Goal: Check status: Check status

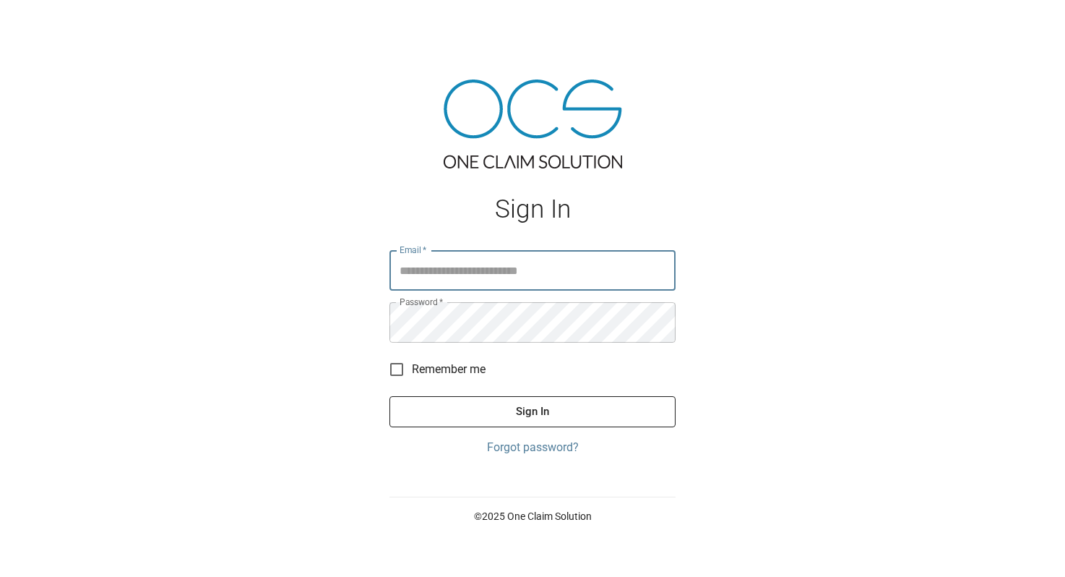
type input "**********"
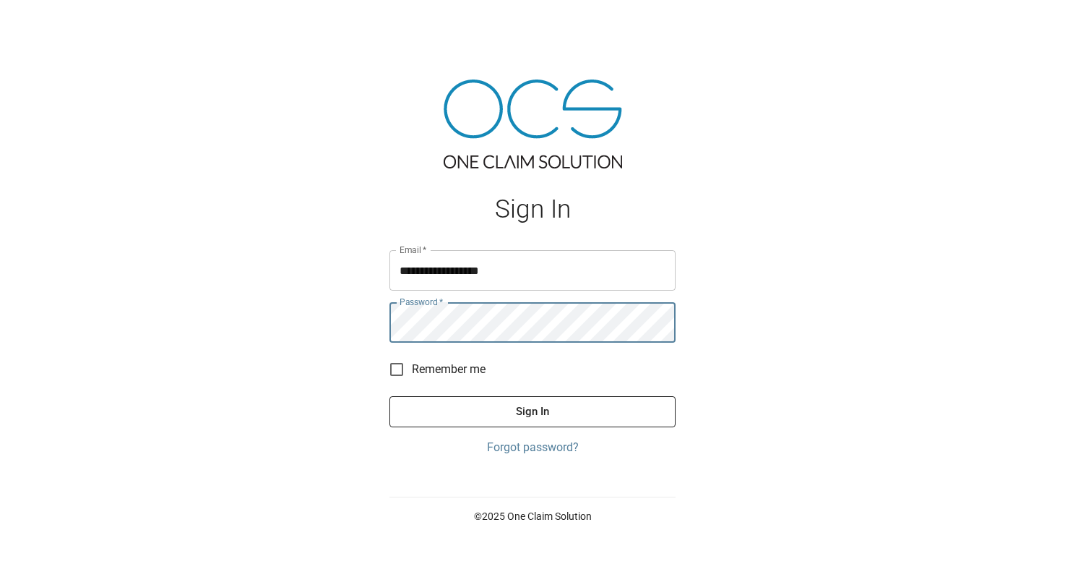
click at [515, 413] on button "Sign In" at bounding box center [533, 411] width 286 height 30
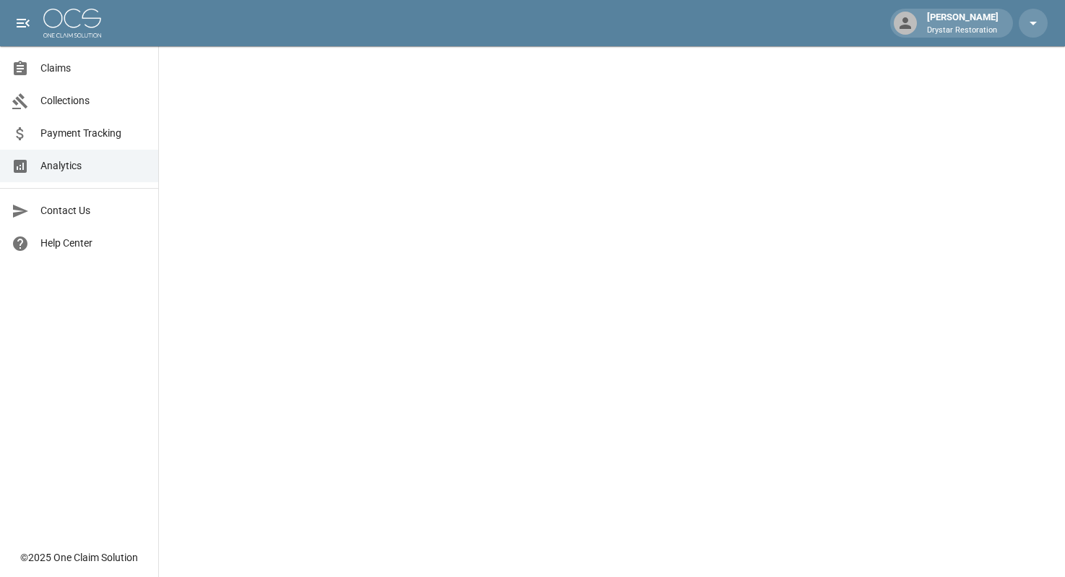
click at [41, 79] on link "Claims" at bounding box center [79, 68] width 158 height 33
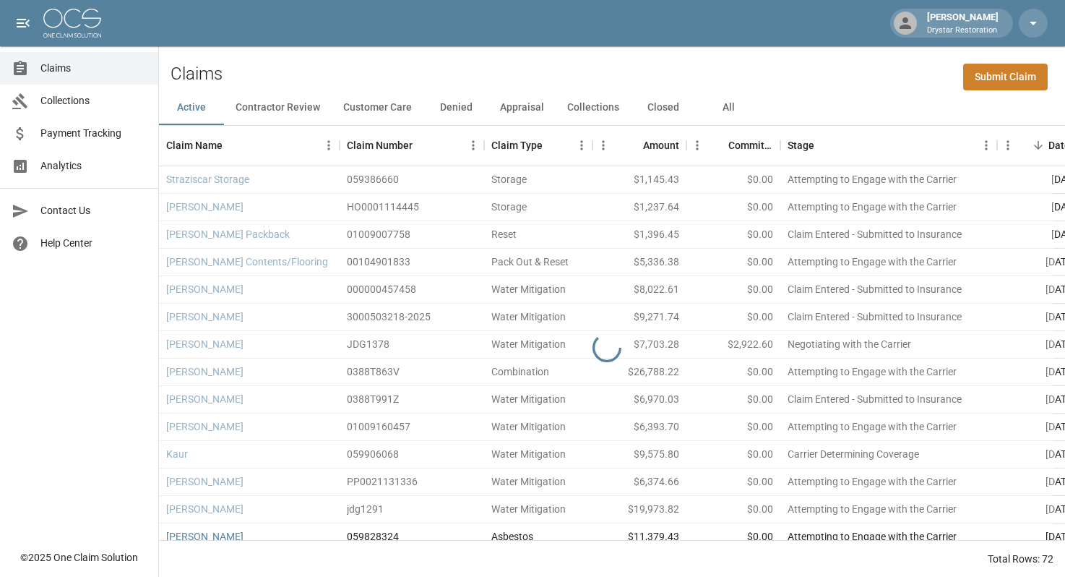
click at [739, 110] on button "All" at bounding box center [728, 107] width 65 height 35
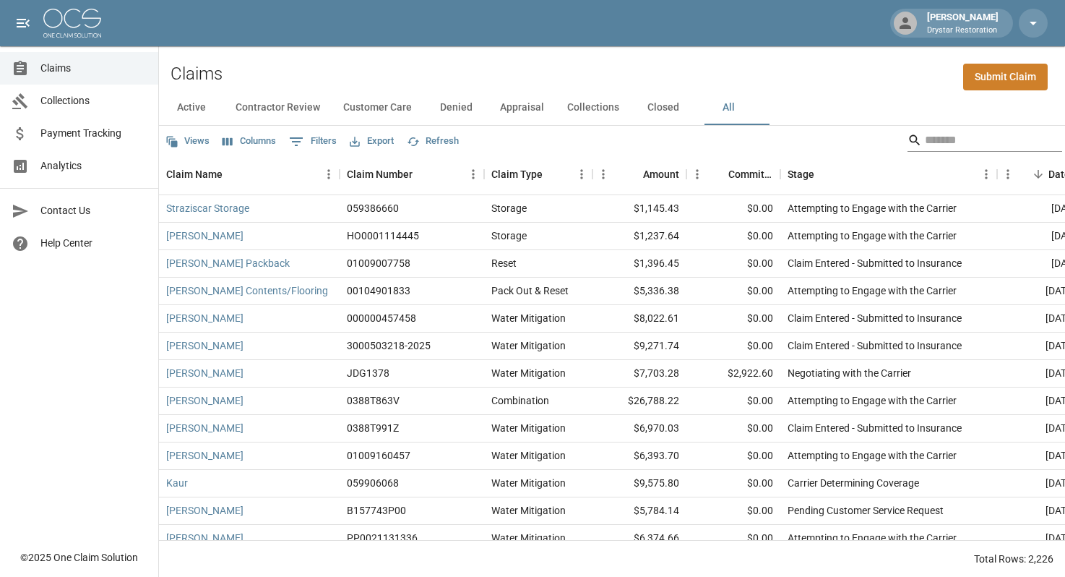
click at [960, 130] on input "Search" at bounding box center [983, 140] width 116 height 23
paste input "*******"
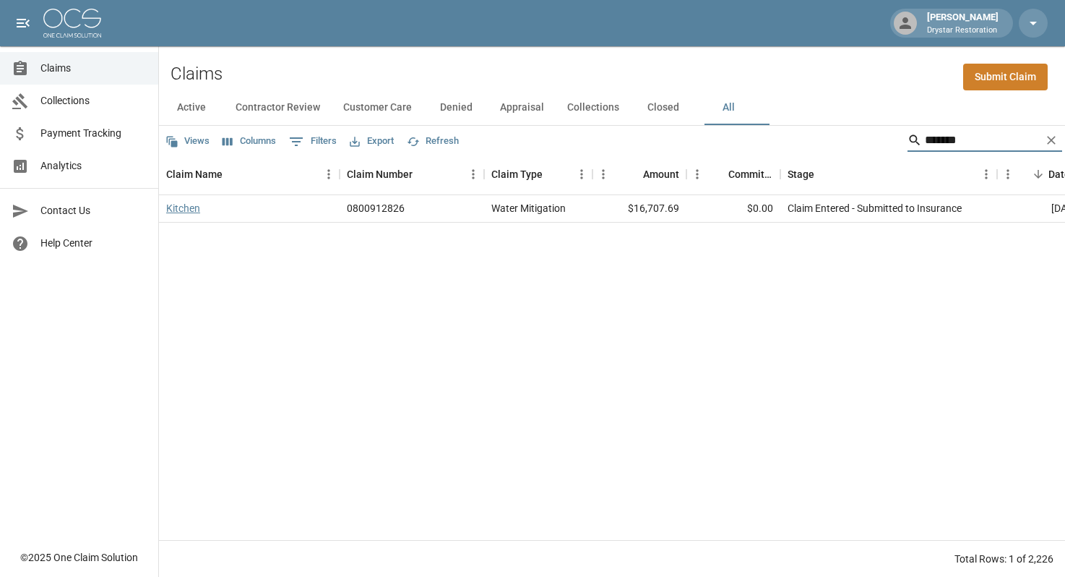
type input "*******"
click at [183, 210] on link "Kitchen" at bounding box center [183, 208] width 34 height 14
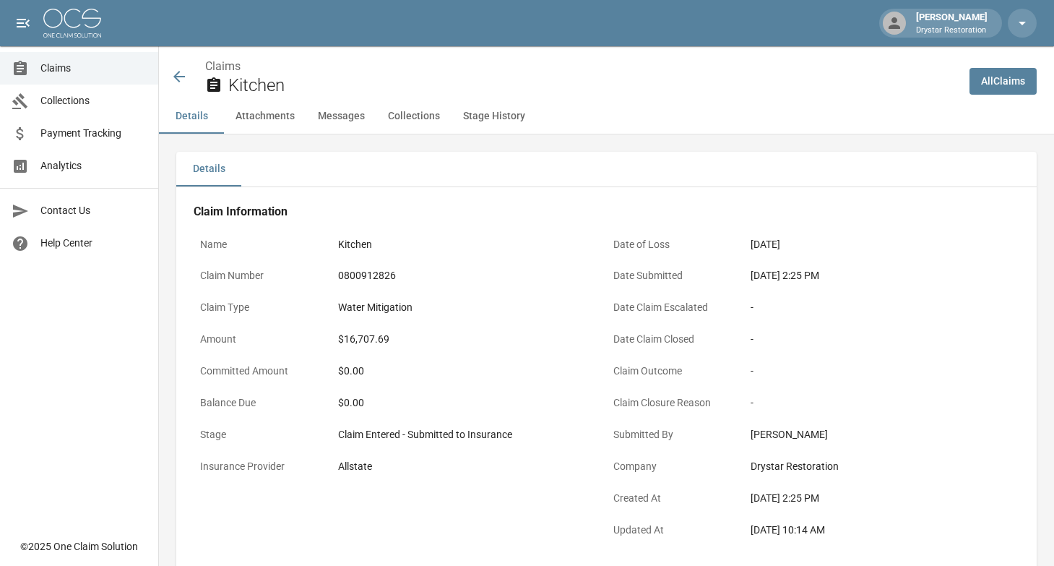
click at [282, 416] on p "Balance Due" at bounding box center [263, 403] width 138 height 28
drag, startPoint x: 335, startPoint y: 414, endPoint x: 416, endPoint y: 426, distance: 81.8
click at [380, 422] on div "Name Kitchen Claim Number 0800912826 Claim Type Water Mitigation Amount $16,707…" at bounding box center [400, 389] width 413 height 317
click at [450, 431] on div "Claim Entered - Submitted to Insurance" at bounding box center [469, 434] width 262 height 15
click at [457, 432] on div "Claim Entered - Submitted to Insurance" at bounding box center [469, 434] width 262 height 15
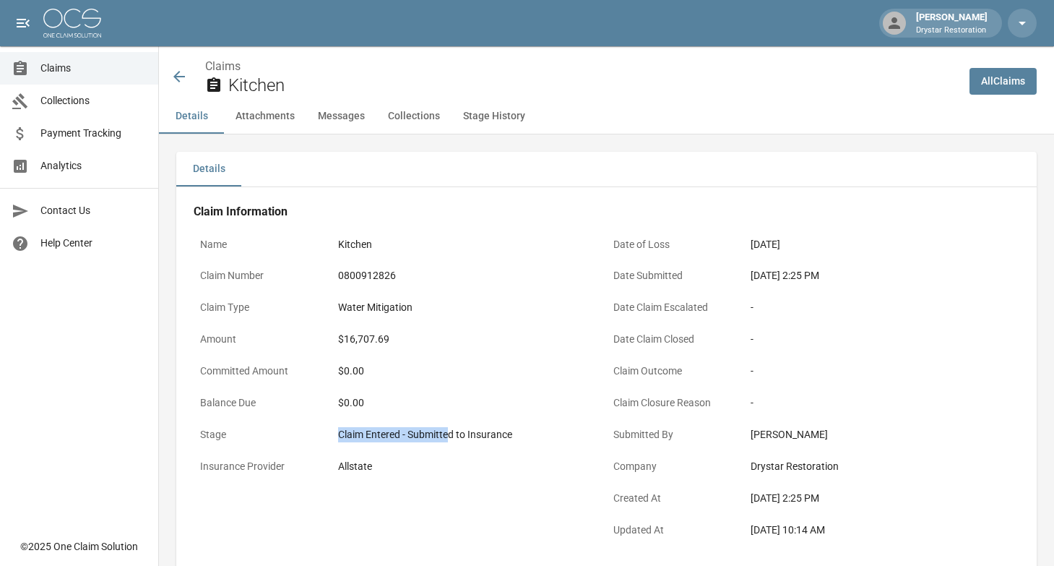
drag, startPoint x: 447, startPoint y: 433, endPoint x: 297, endPoint y: 403, distance: 153.4
click at [345, 409] on div "Name Kitchen Claim Number 0800912826 Claim Type Water Mitigation Amount $16,707…" at bounding box center [400, 389] width 413 height 317
click at [269, 382] on p "Committed Amount" at bounding box center [263, 371] width 138 height 28
